Goal: Navigation & Orientation: Find specific page/section

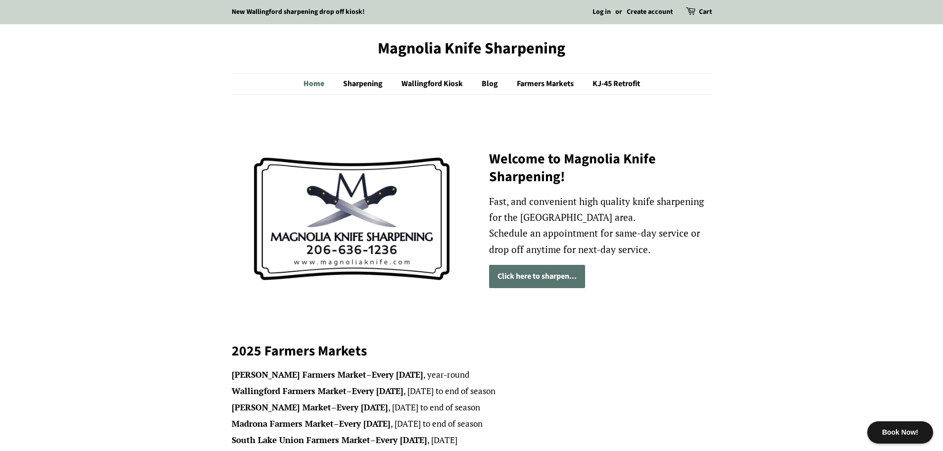
click at [320, 79] on link "Home" at bounding box center [318, 84] width 31 height 20
click at [365, 78] on link "Sharpening" at bounding box center [364, 84] width 57 height 20
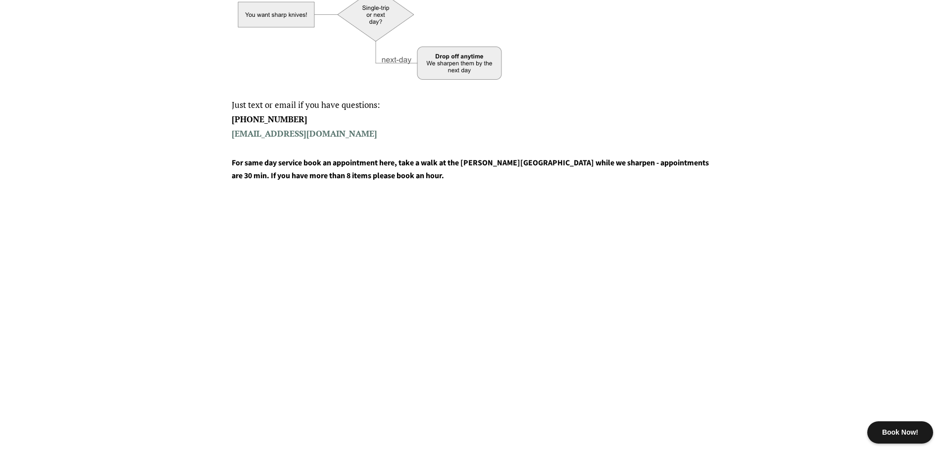
scroll to position [49, 0]
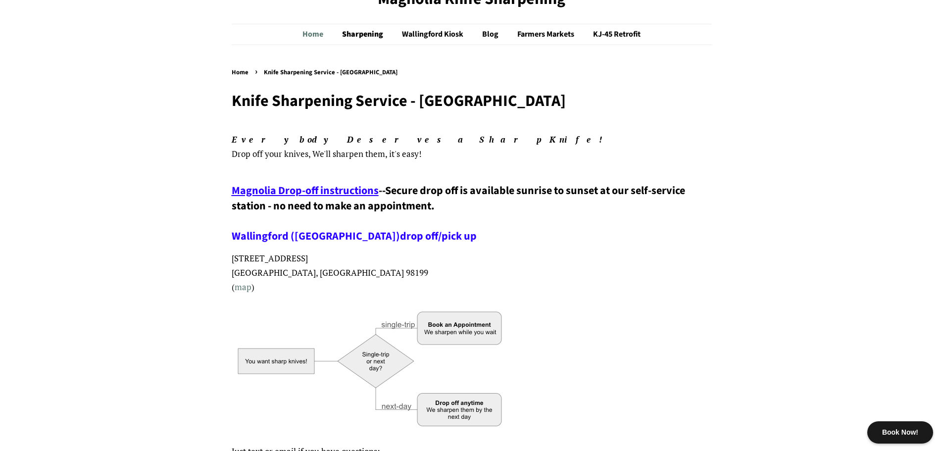
click at [316, 37] on link "Home" at bounding box center [317, 34] width 31 height 20
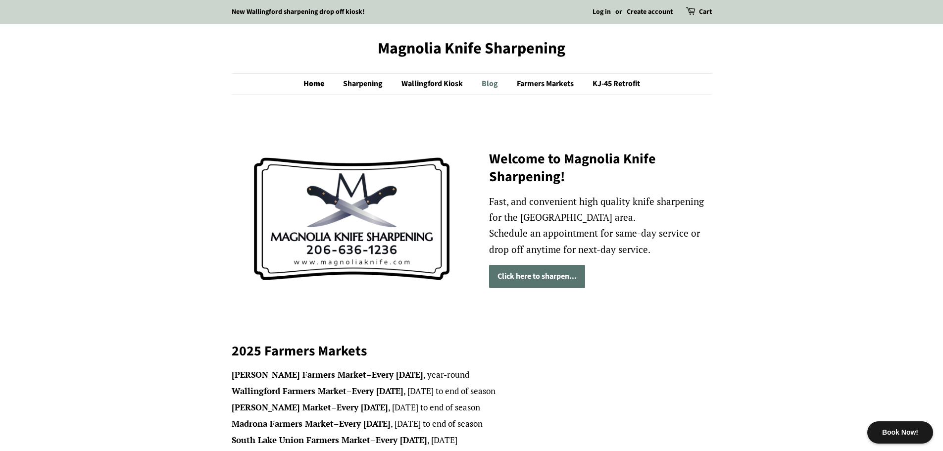
click at [482, 78] on link "Blog" at bounding box center [491, 84] width 34 height 20
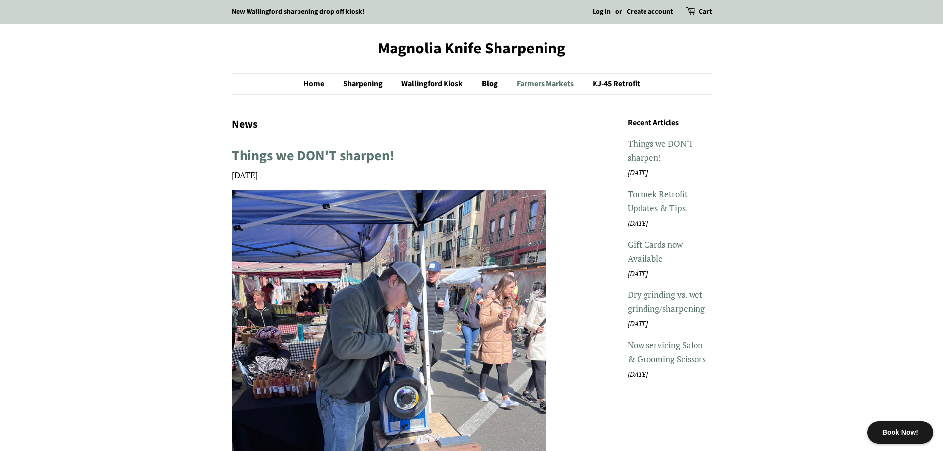
click at [521, 74] on link "Farmers Markets" at bounding box center [546, 84] width 74 height 20
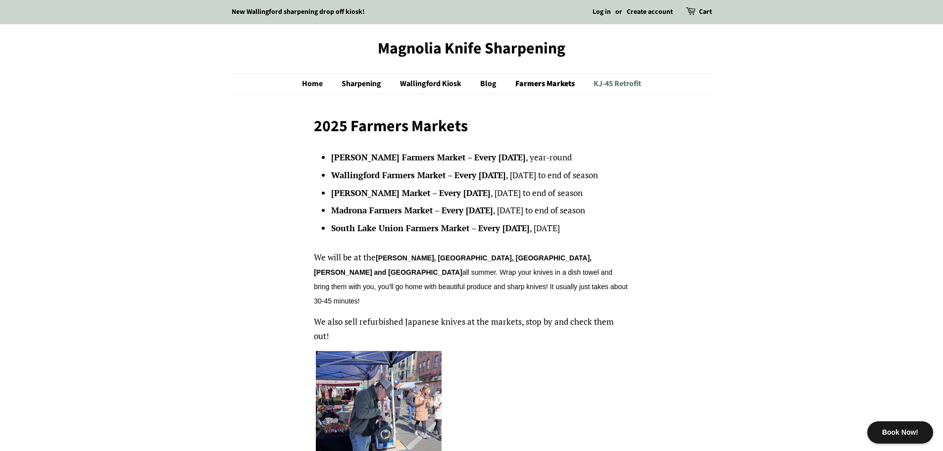
click at [596, 81] on link "KJ-45 Retrofit" at bounding box center [613, 84] width 55 height 20
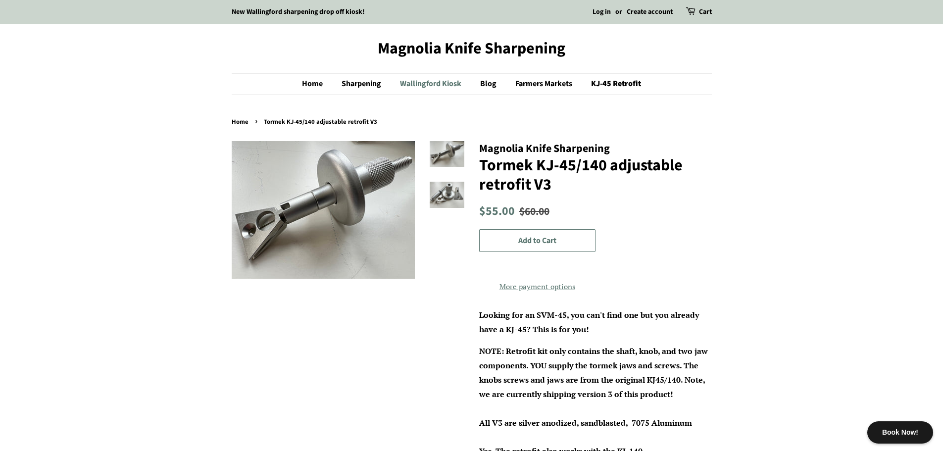
click at [453, 83] on link "Wallingford Kiosk" at bounding box center [431, 84] width 79 height 20
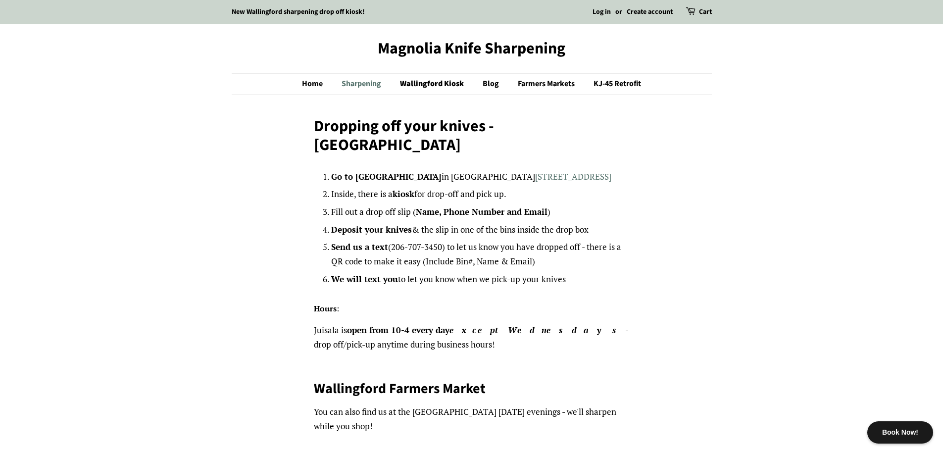
click at [380, 84] on link "Sharpening" at bounding box center [362, 84] width 57 height 20
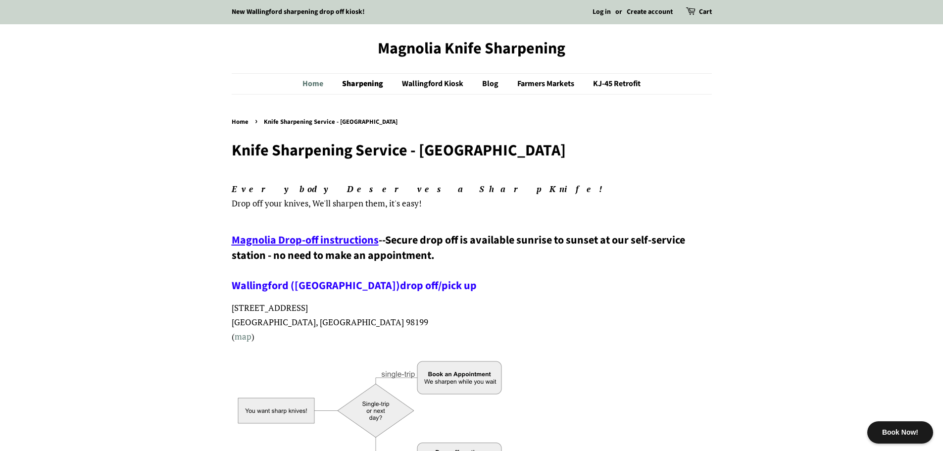
click at [329, 88] on link "Home" at bounding box center [317, 84] width 31 height 20
